Goal: Ask a question

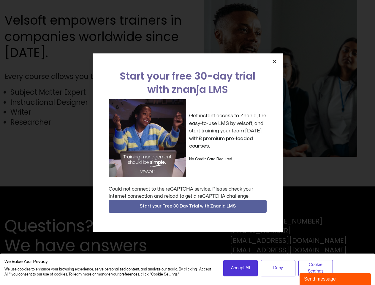
click at [187, 143] on div "Get instant access to Znanja, the easy-to-use LMS by velsoft, and start trainin…" at bounding box center [188, 138] width 158 height 78
click at [274, 61] on icon "Close" at bounding box center [274, 61] width 4 height 4
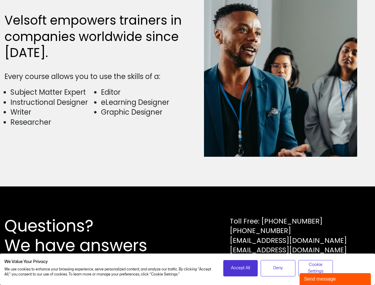
click at [188, 206] on div "Questions? We have answers Toll Free: [PHONE_NUMBER] [PHONE_NUMBER] [EMAIL_ADDR…" at bounding box center [187, 235] width 375 height 99
click at [241, 268] on span "Accept All" at bounding box center [240, 268] width 19 height 7
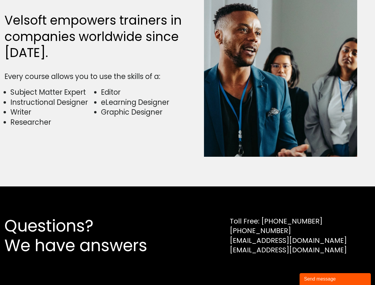
click at [278, 268] on div "Questions? We have answers Toll Free: [PHONE_NUMBER] [PHONE_NUMBER] [EMAIL_ADDR…" at bounding box center [187, 235] width 375 height 99
click at [316, 268] on div "Questions? We have answers Toll Free: [PHONE_NUMBER] [PHONE_NUMBER] [EMAIL_ADDR…" at bounding box center [187, 235] width 375 height 99
click at [335, 279] on div "Send message" at bounding box center [335, 279] width 62 height 7
